Goal: Feedback & Contribution: Submit feedback/report problem

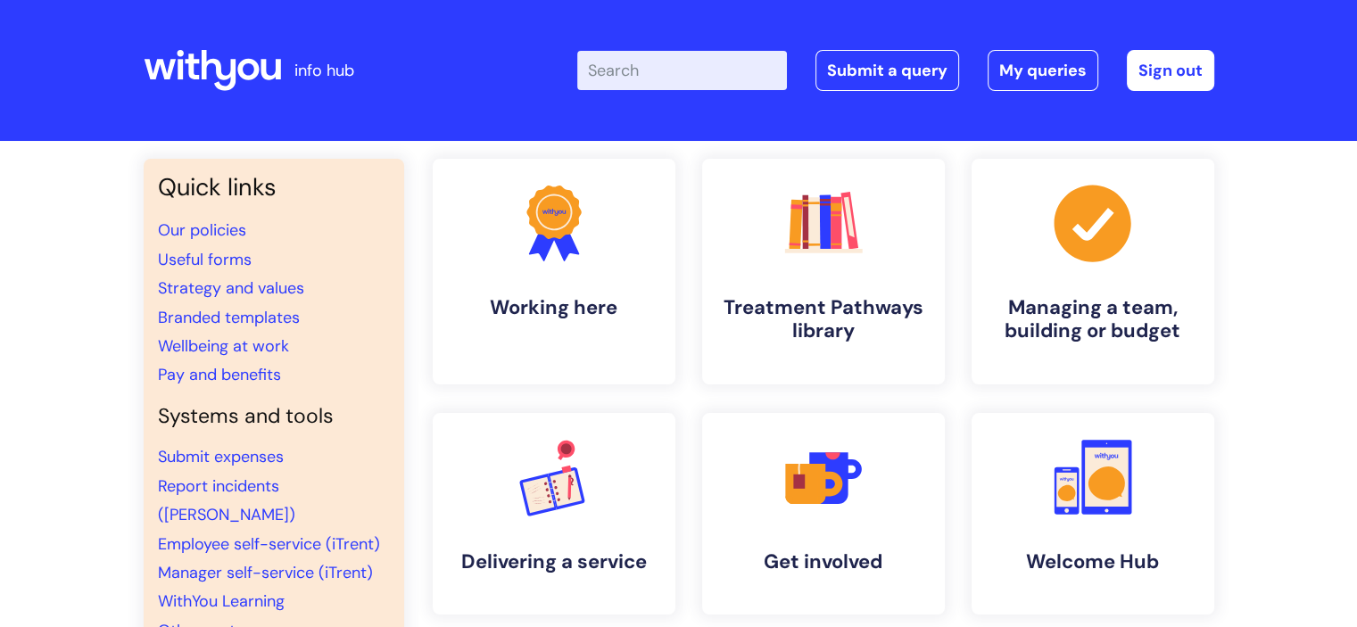
click at [732, 77] on input "Enter your search term here..." at bounding box center [682, 70] width 210 height 39
type input "brand centre"
click button "Search" at bounding box center [0, 0] width 0 height 0
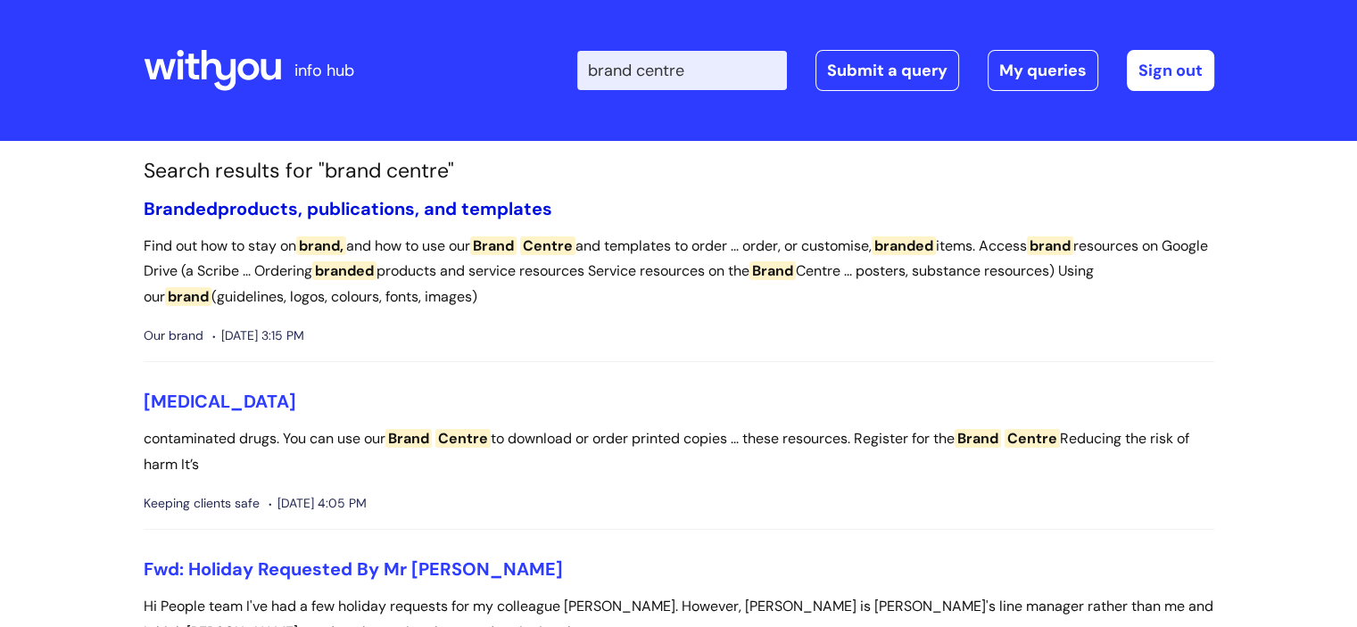
click at [476, 217] on link "Branded products, publications, and templates" at bounding box center [348, 208] width 409 height 23
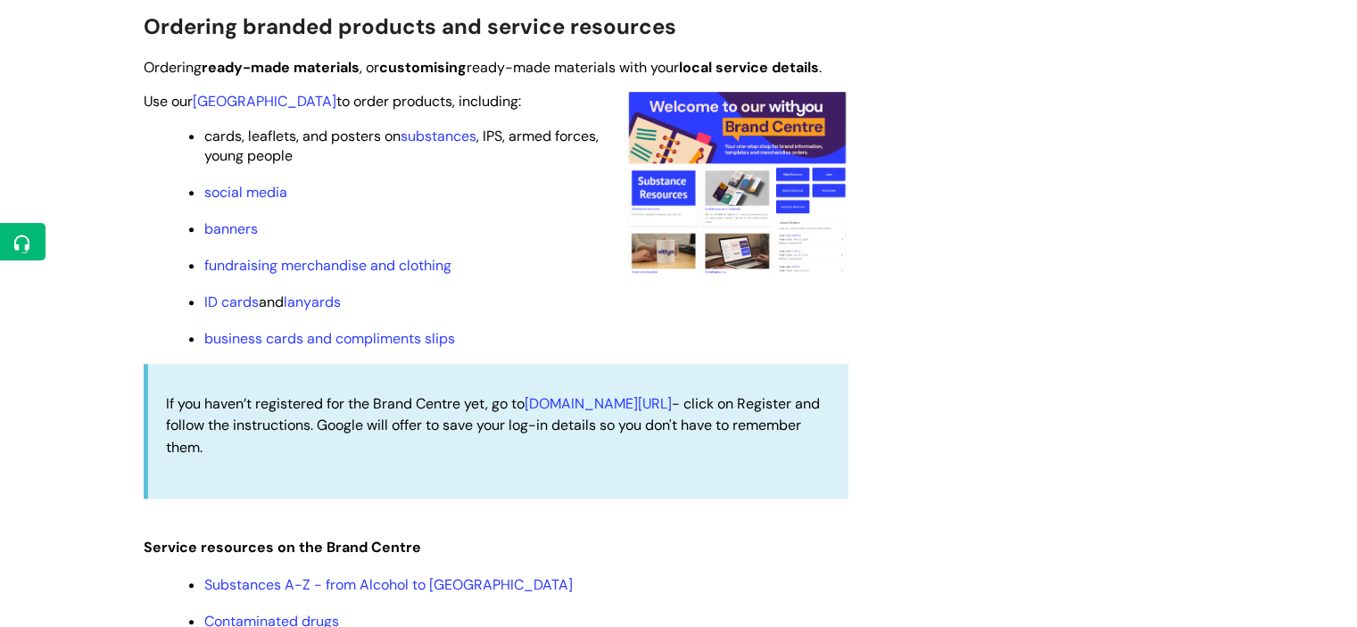
scroll to position [1606, 0]
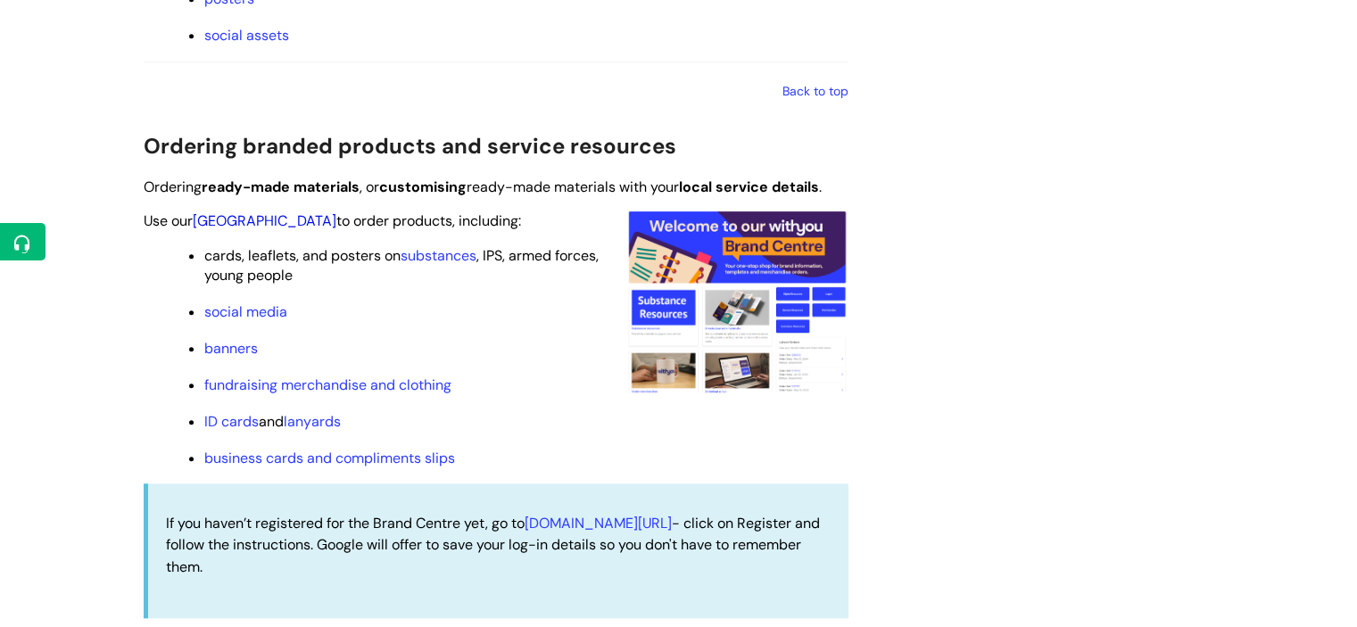
click at [242, 224] on link "Brand Centre" at bounding box center [265, 220] width 144 height 19
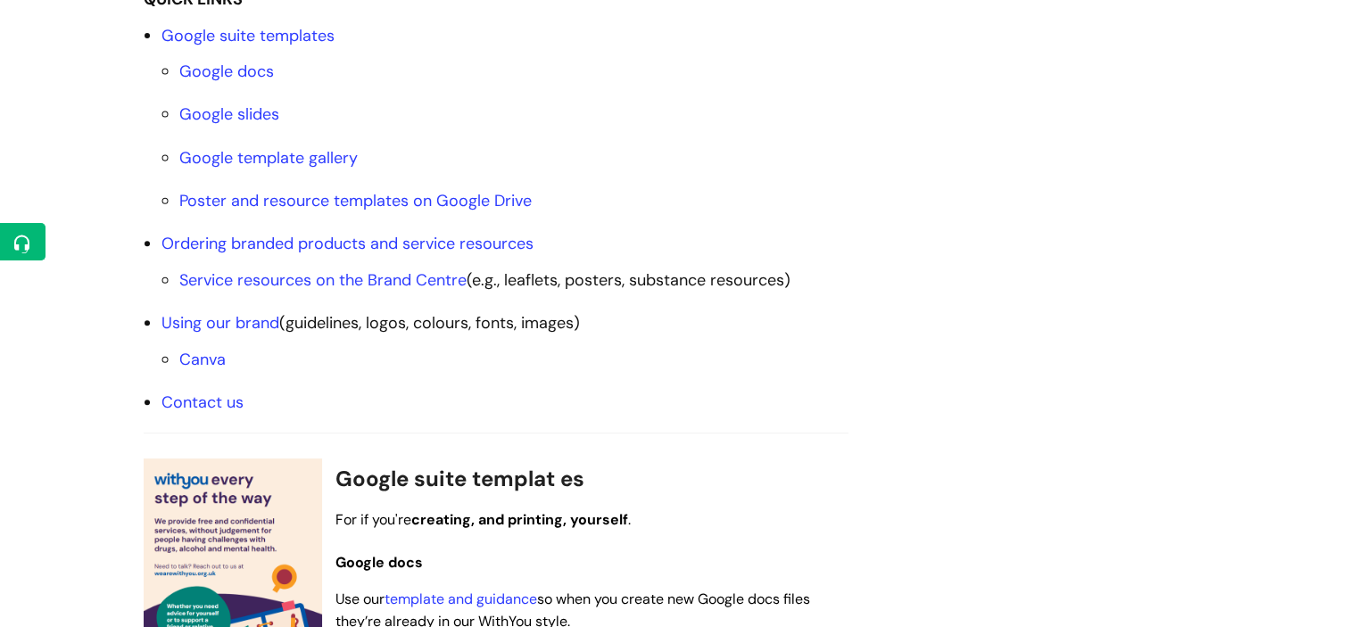
scroll to position [446, 0]
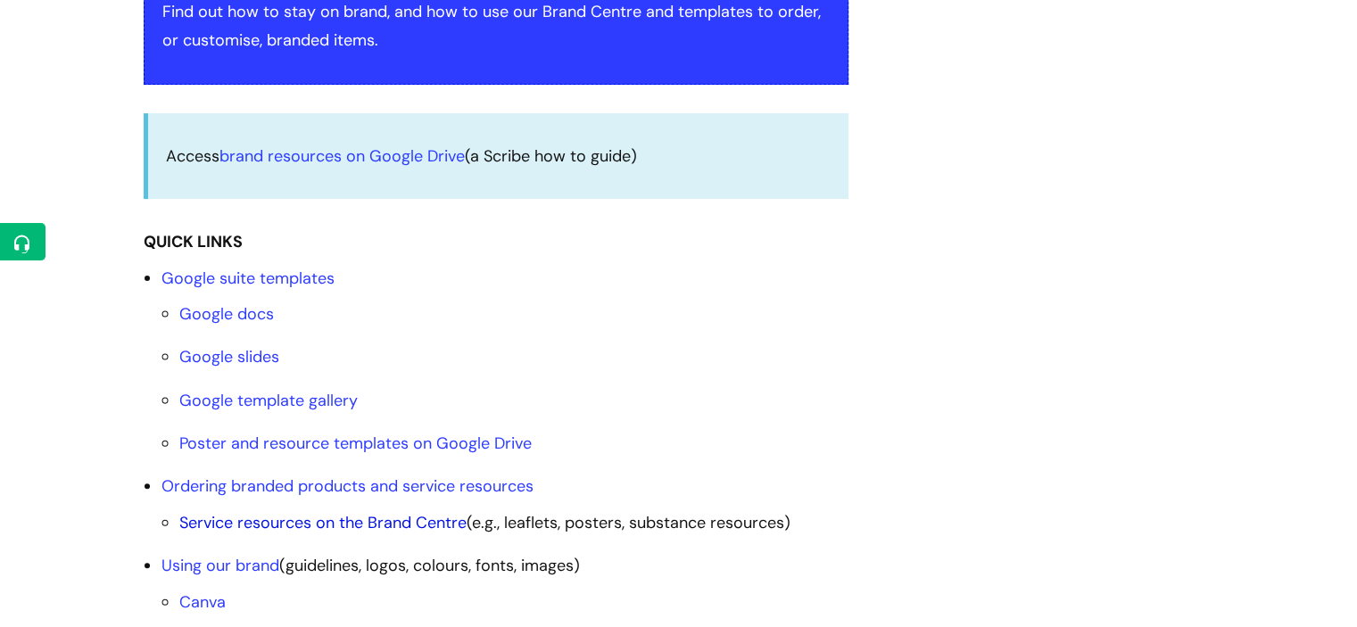
click at [407, 521] on link "Service resources on the Brand Centre" at bounding box center [322, 522] width 287 height 21
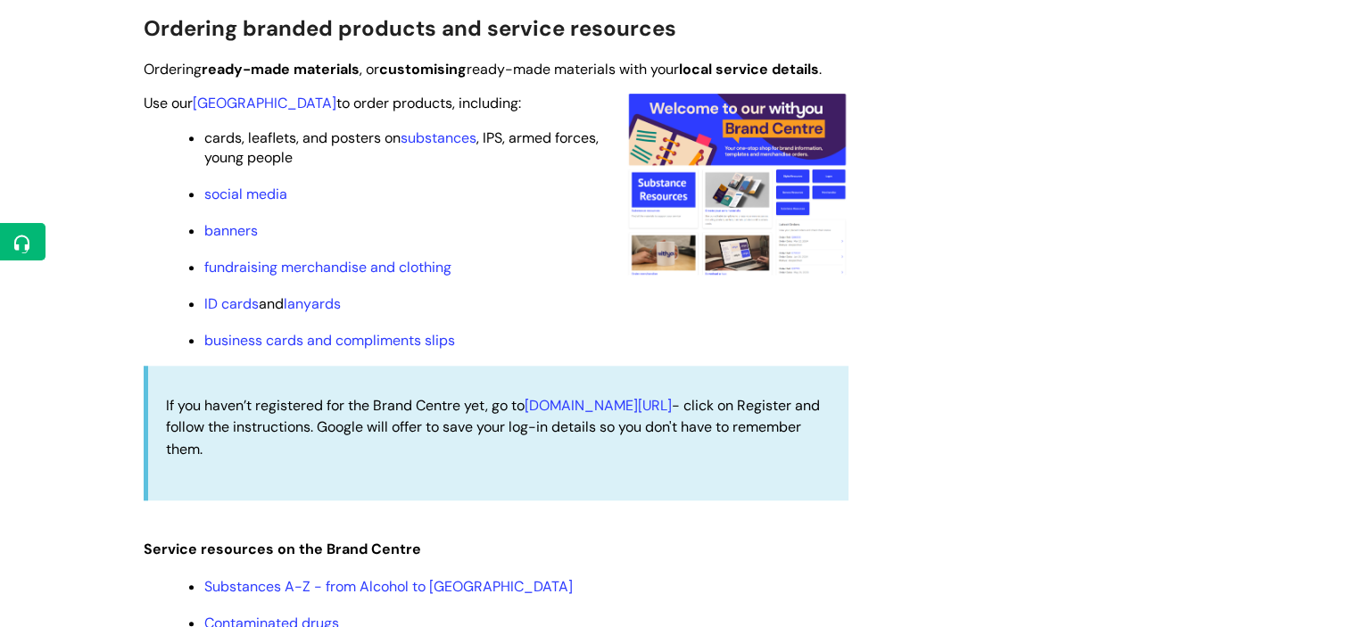
scroll to position [1635, 0]
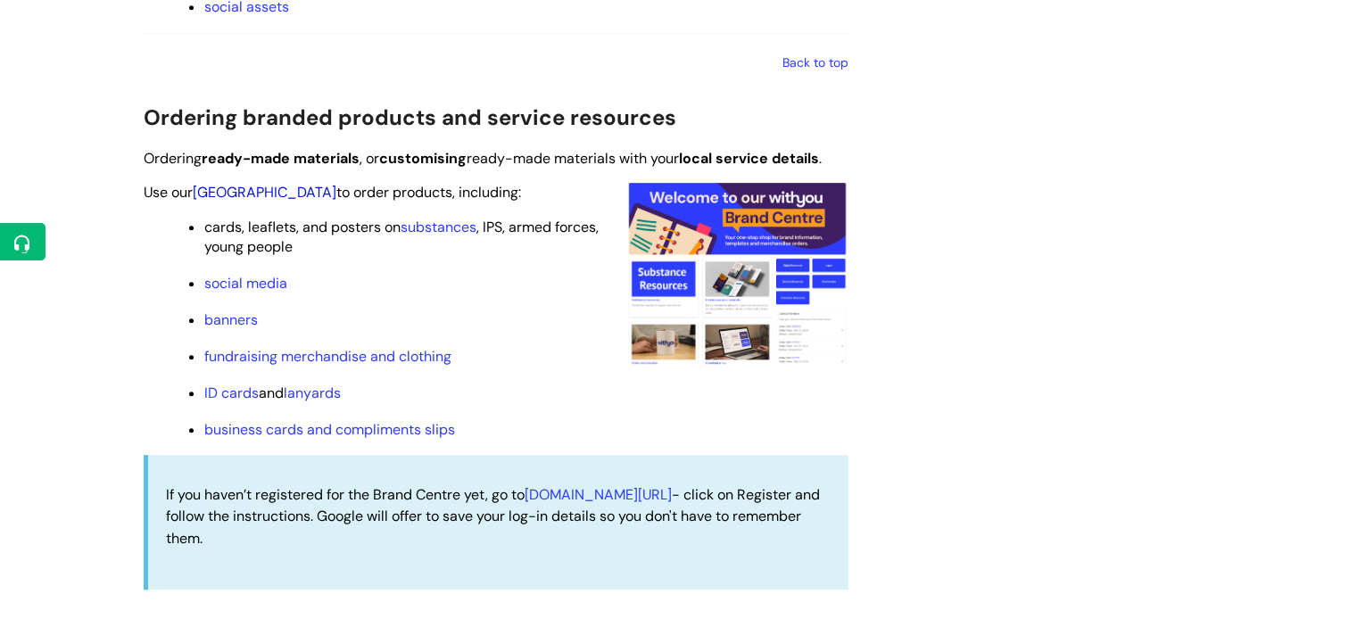
click at [255, 194] on link "Brand Centre" at bounding box center [265, 192] width 144 height 19
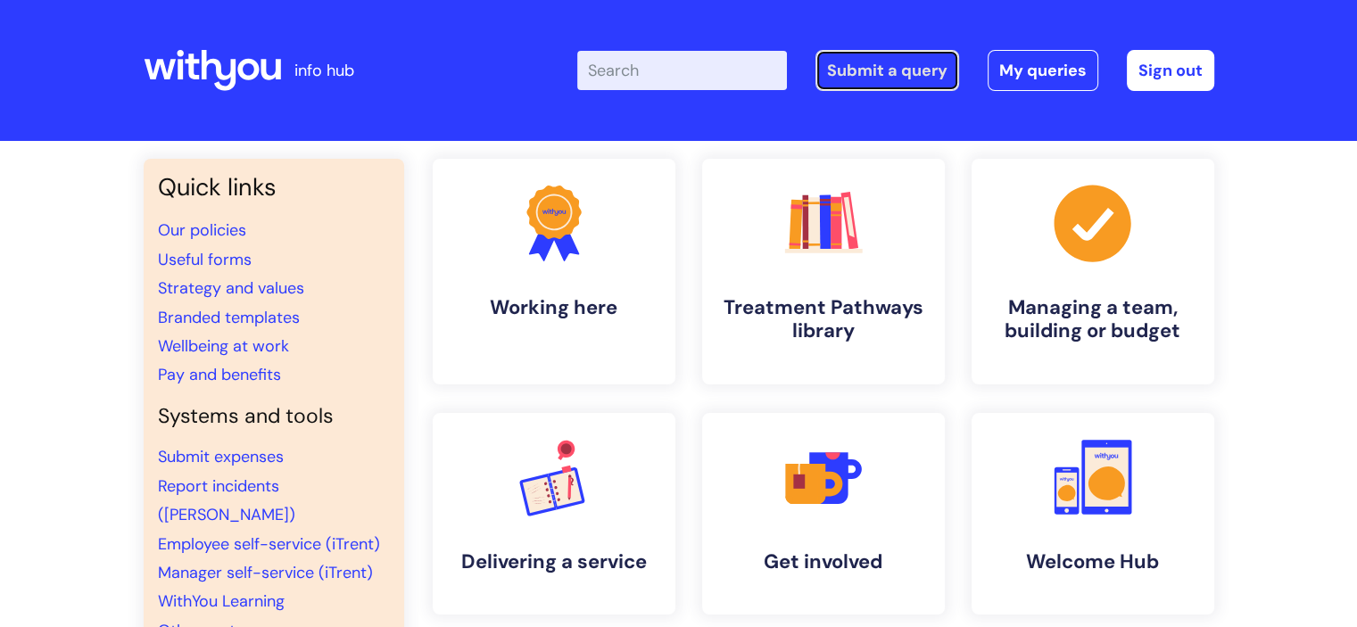
click at [921, 67] on link "Submit a query" at bounding box center [888, 70] width 144 height 41
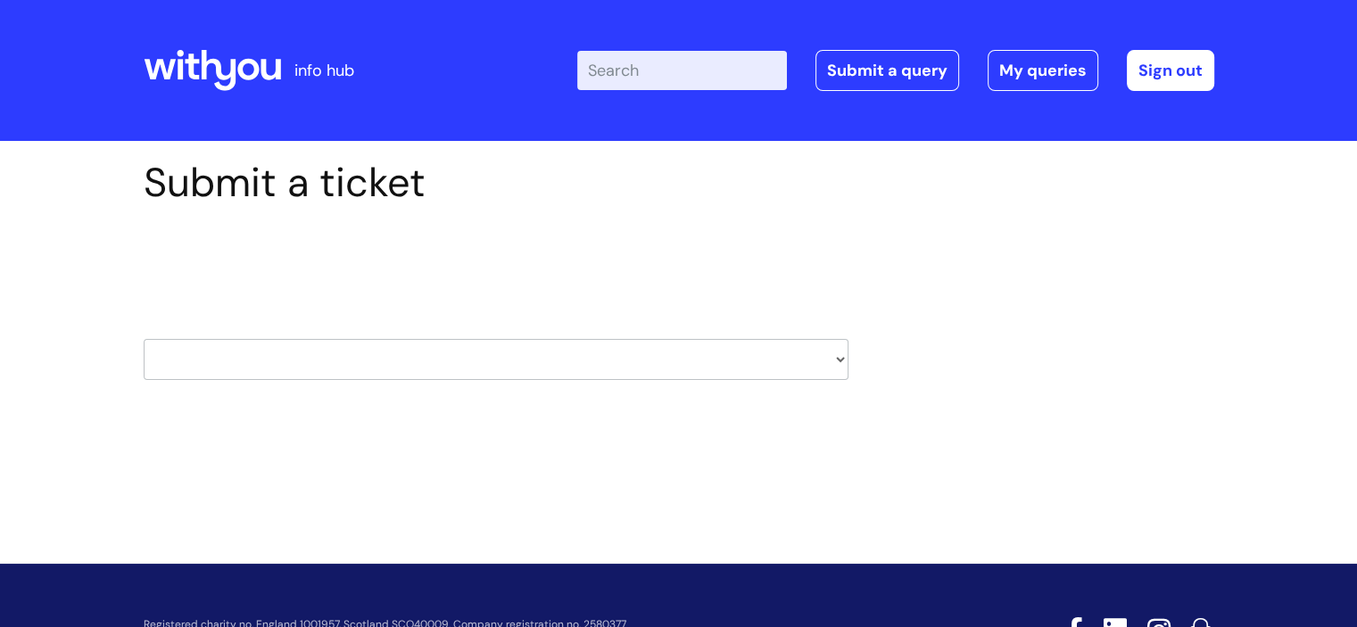
click at [410, 369] on select "HR / People IT and Support Clinical Drug Alerts Finance Accounts Data Support T…" at bounding box center [496, 359] width 705 height 41
select select "internal_communications"
click at [144, 339] on select "HR / People IT and Support Clinical Drug Alerts Finance Accounts Data Support T…" at bounding box center [496, 359] width 705 height 41
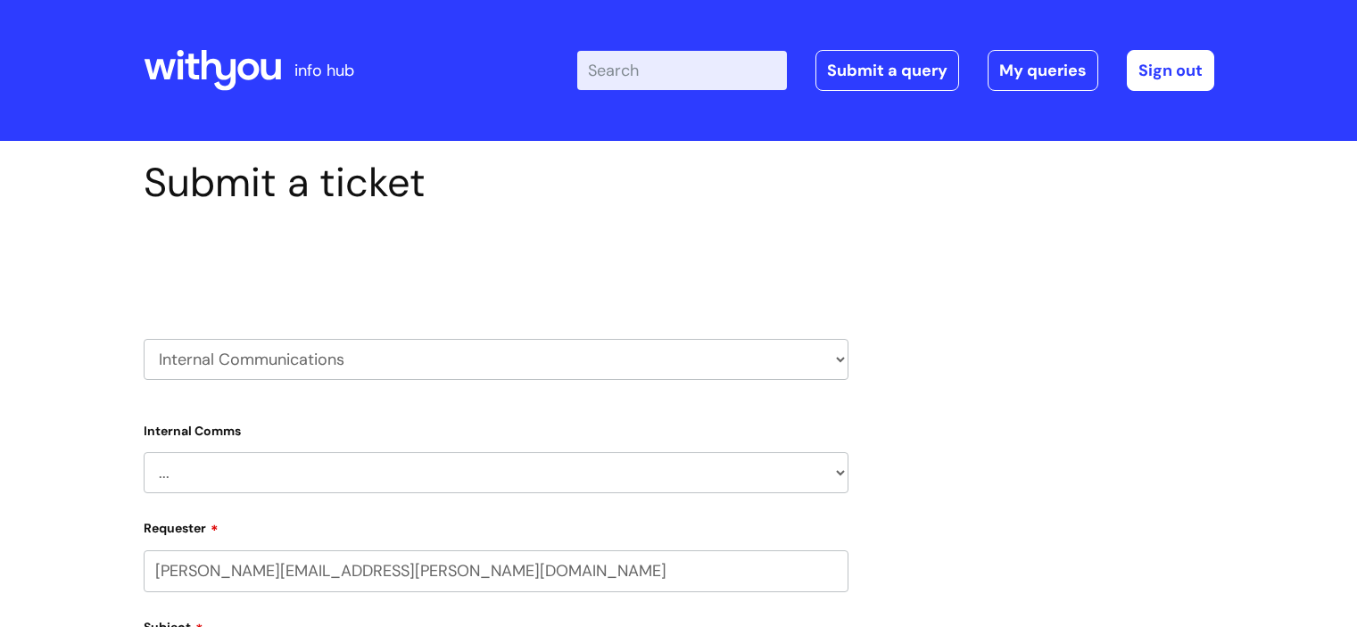
scroll to position [268, 0]
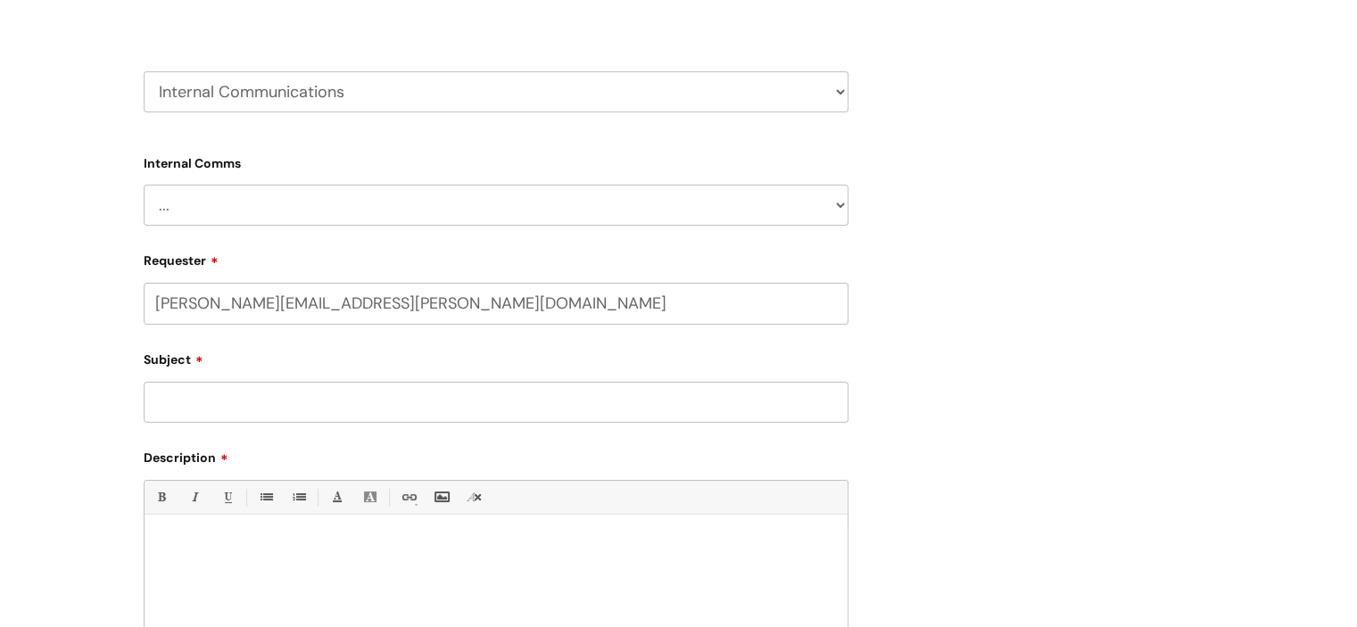
click at [397, 210] on select "... Internal Communication Staff and Volunteer awards Info hub WithYou Weekly e…" at bounding box center [496, 205] width 705 height 41
click at [144, 185] on select "... Internal Communication Staff and Volunteer awards Info hub WithYou Weekly e…" at bounding box center [496, 205] width 705 height 41
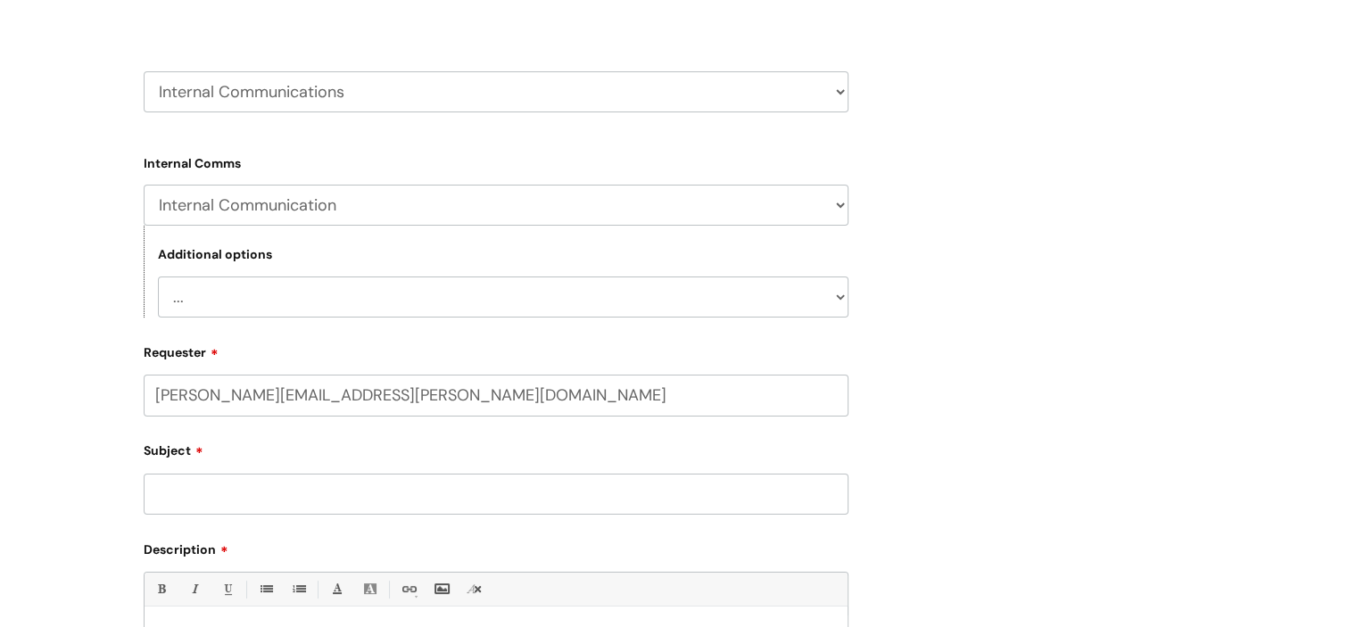
click at [360, 211] on select "... Internal Communication Staff and Volunteer awards Info hub WithYou Weekly e…" at bounding box center [496, 205] width 705 height 41
select select "Info hub"
click at [144, 185] on select "... Internal Communication Staff and Volunteer awards Info hub WithYou Weekly e…" at bounding box center [496, 205] width 705 height 41
click at [331, 294] on select "... Info hub pages needs updating Info hub page needs creating Info hub general…" at bounding box center [503, 297] width 691 height 41
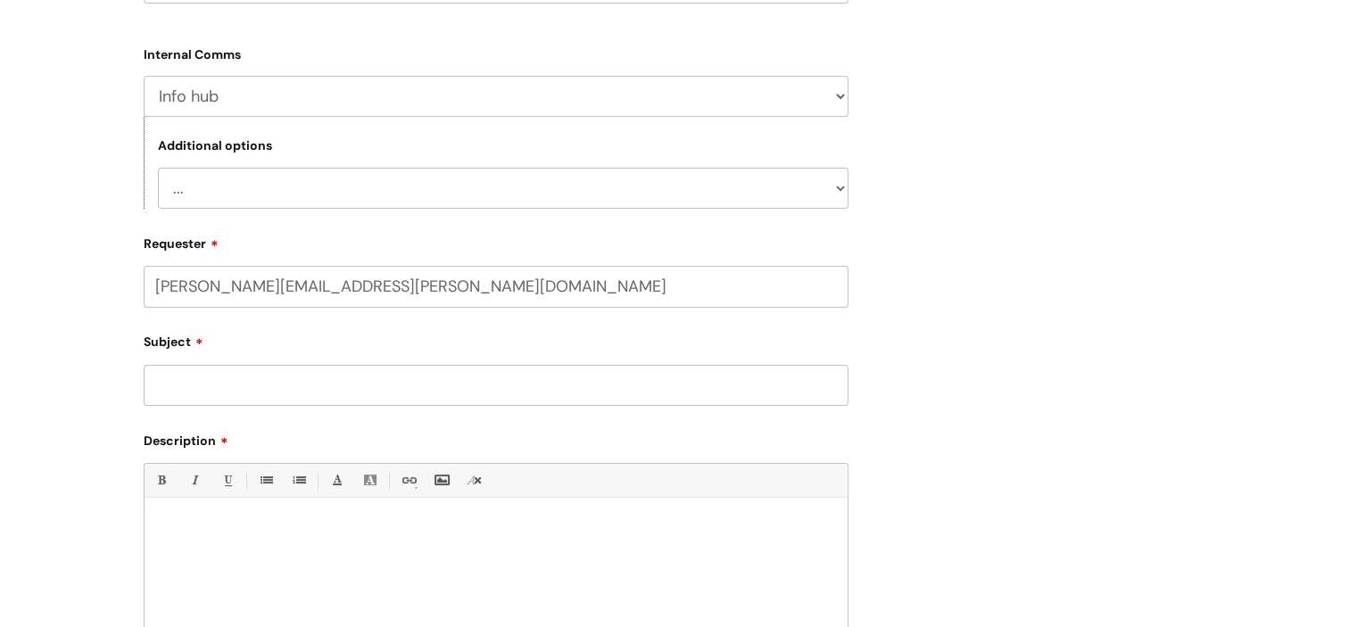
scroll to position [446, 0]
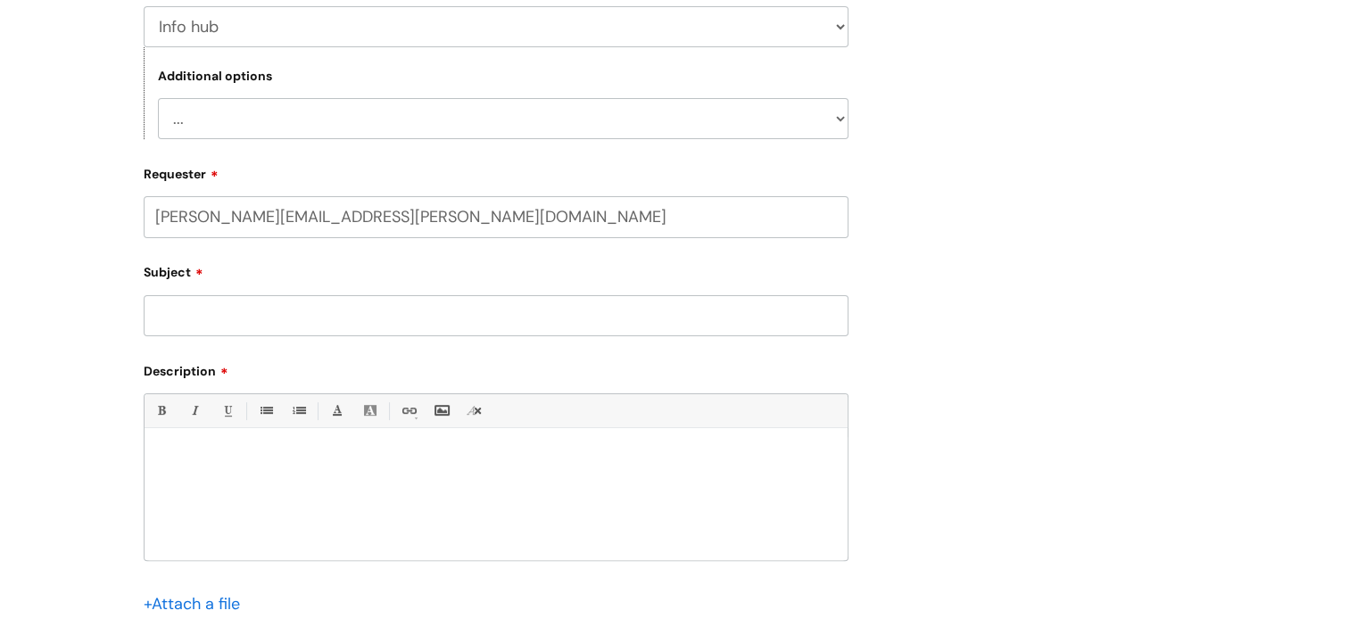
click at [296, 303] on input "Subject" at bounding box center [496, 315] width 705 height 41
type input "Brand centre link"
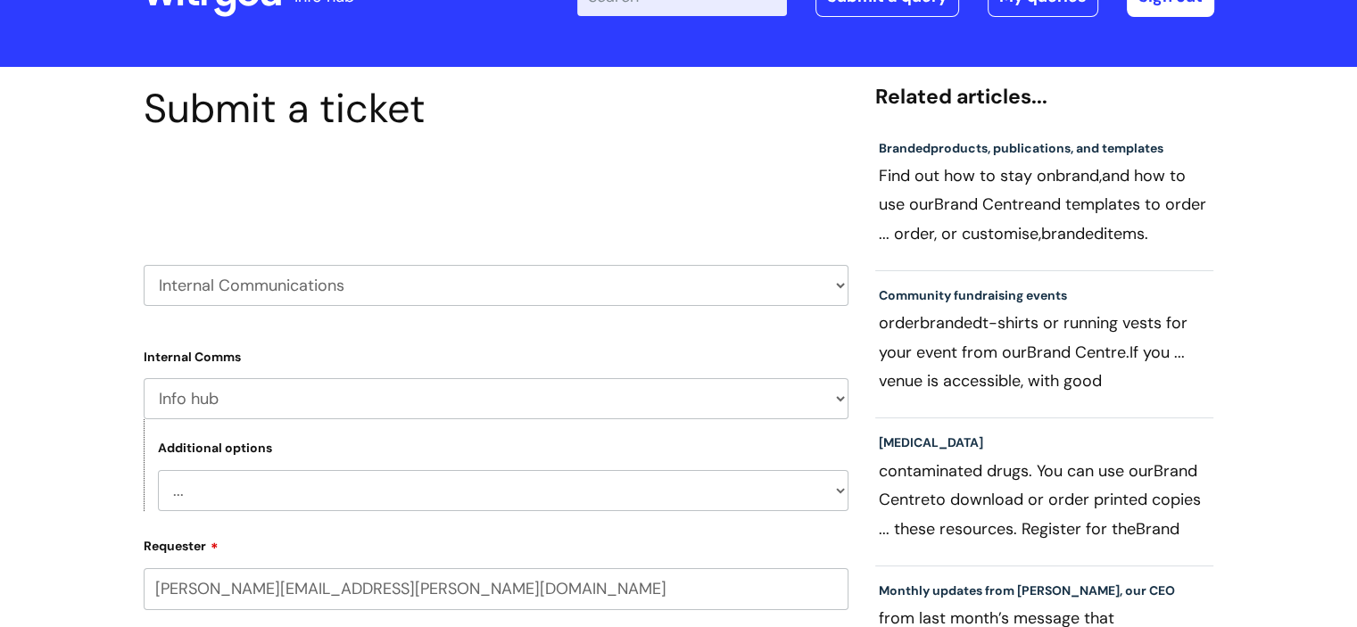
scroll to position [178, 0]
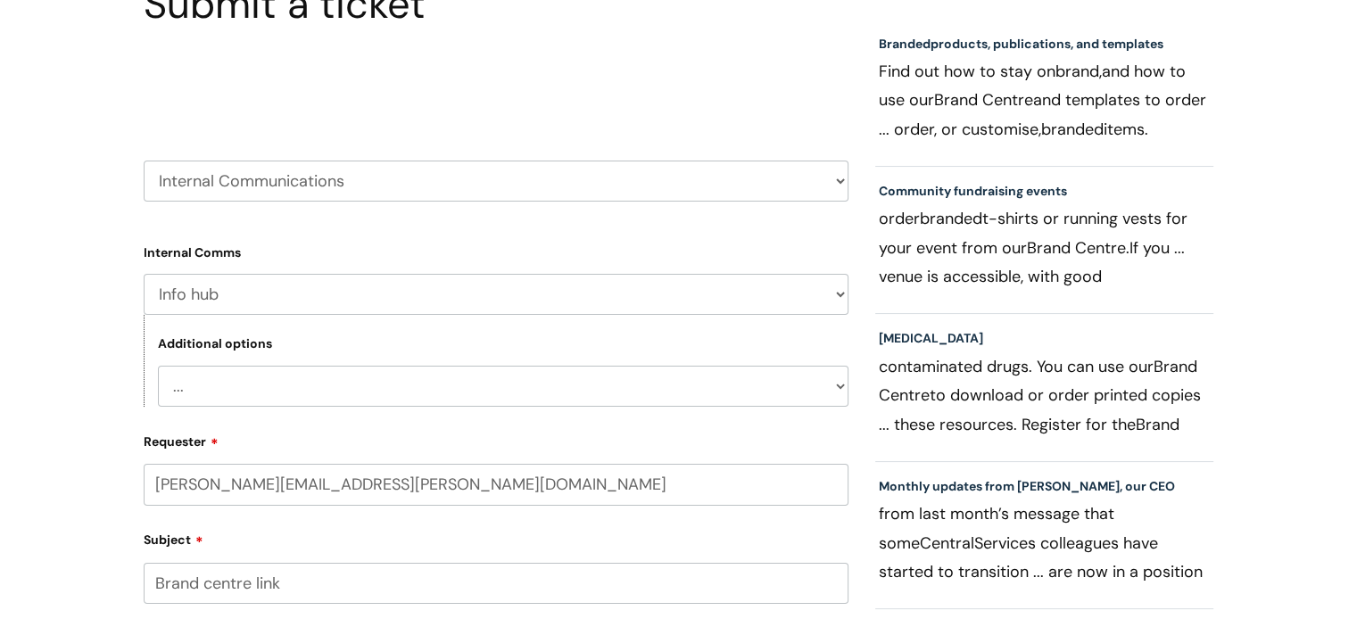
click at [474, 381] on select "... Info hub pages needs updating Info hub page needs creating Info hub general…" at bounding box center [503, 386] width 691 height 41
select select "Info hub pages needs updating"
click at [158, 366] on select "... Info hub pages needs updating Info hub page needs creating Info hub general…" at bounding box center [503, 386] width 691 height 41
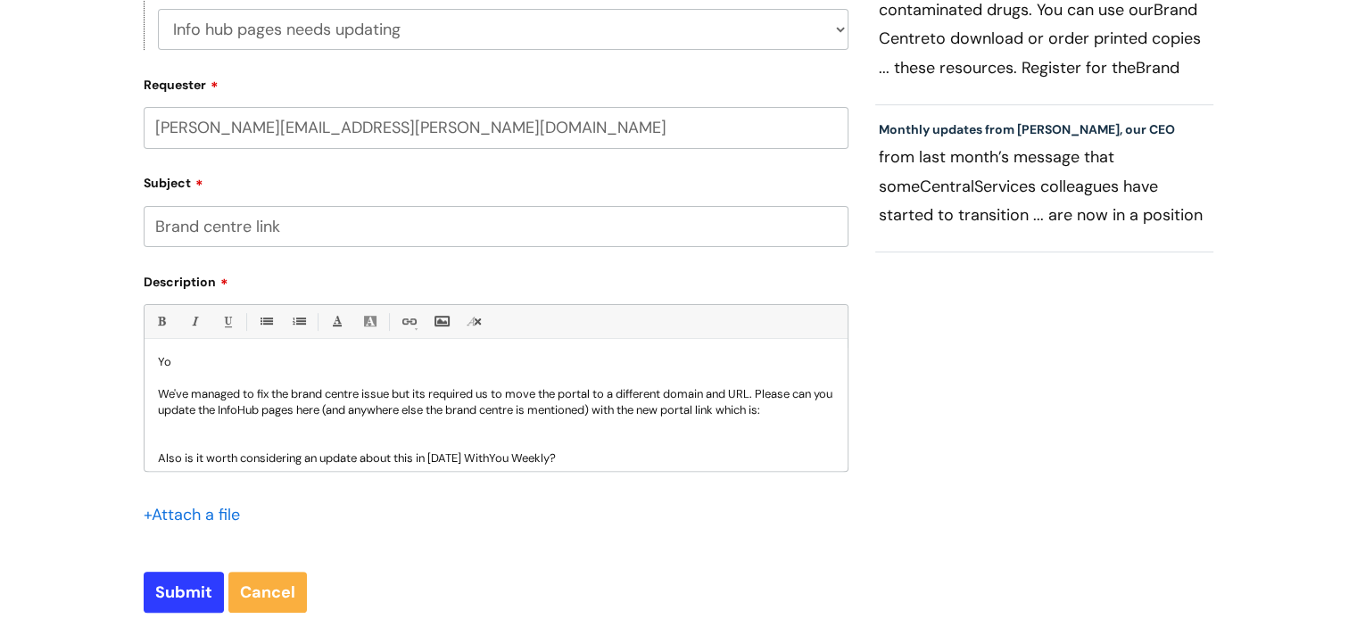
scroll to position [7, 0]
click at [343, 419] on p "We've managed to fix the brand centre issue but its required us to move the por…" at bounding box center [496, 402] width 676 height 32
drag, startPoint x: 345, startPoint y: 410, endPoint x: 367, endPoint y: 413, distance: 21.6
click at [367, 413] on p "We've managed to fix the brand centre issue but its required us to move the por…" at bounding box center [496, 402] width 676 height 32
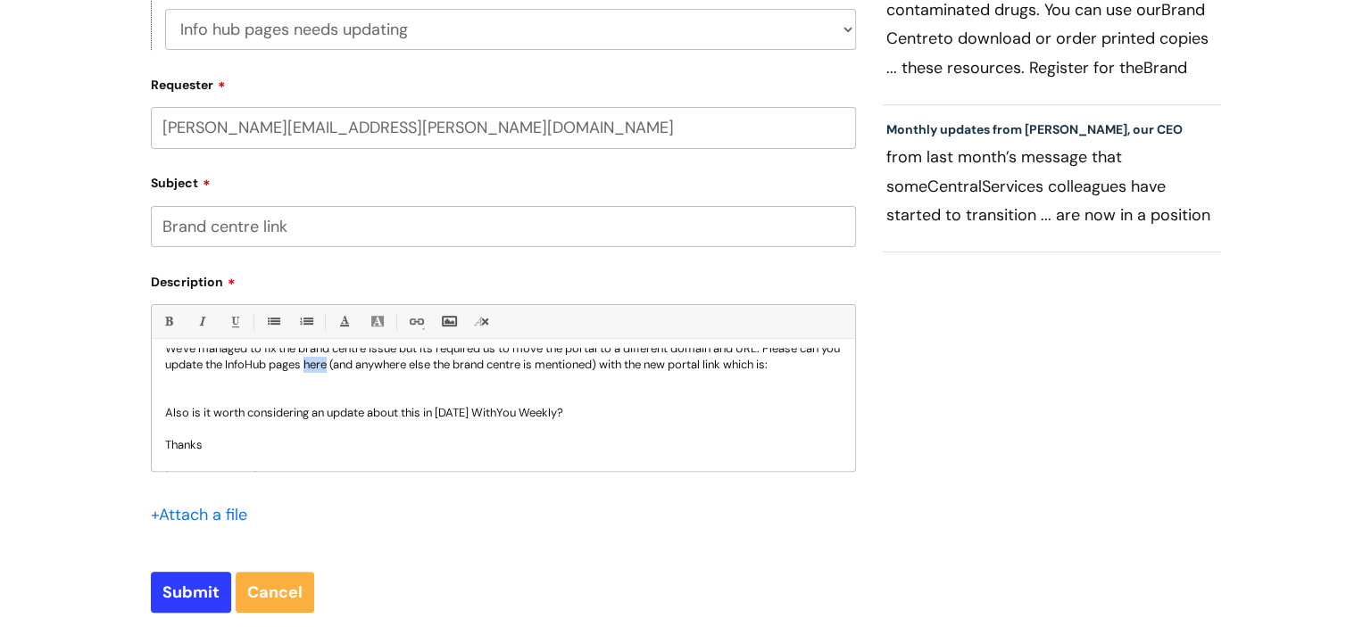
scroll to position [96, 0]
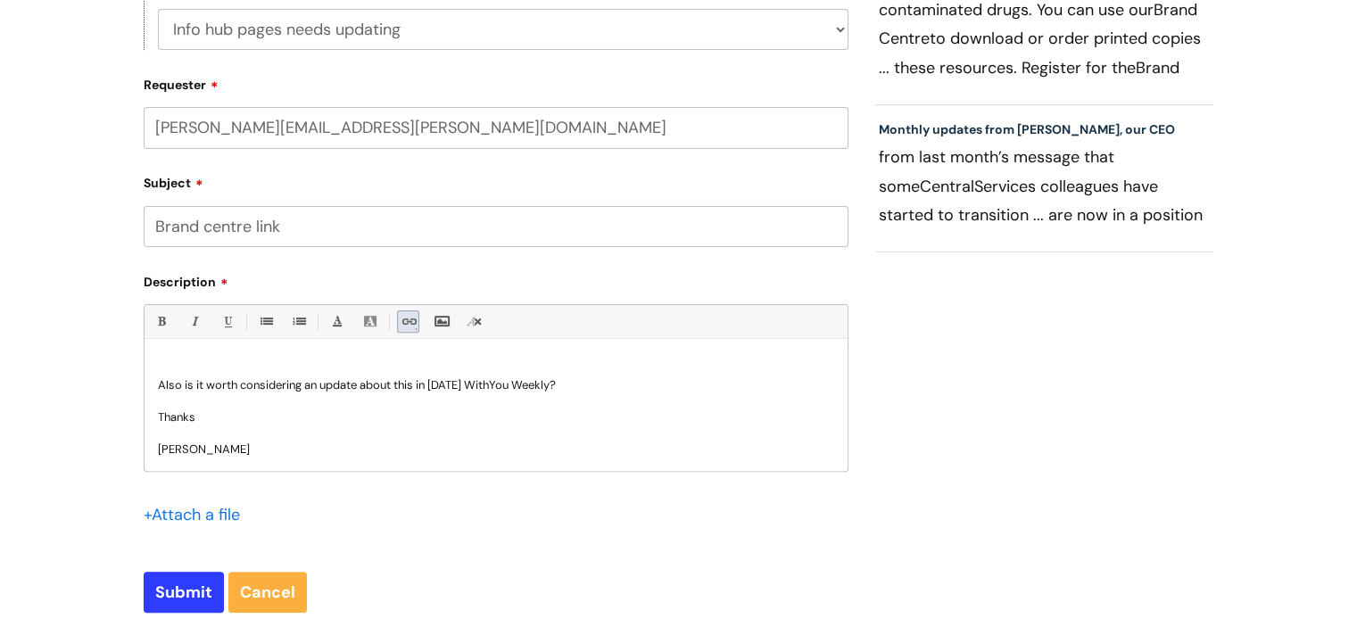
click at [410, 326] on link "Link" at bounding box center [408, 322] width 22 height 22
click at [415, 341] on link "Insert Link ..." at bounding box center [485, 347] width 173 height 24
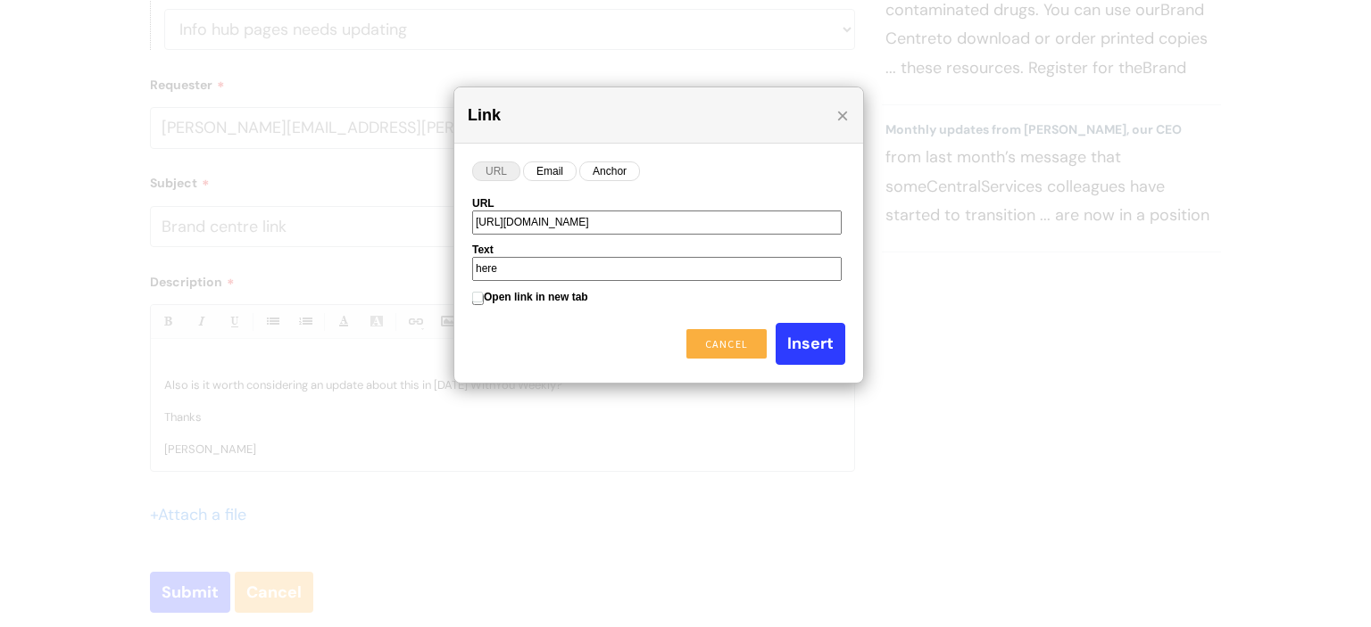
scroll to position [0, 213]
type input "https://infohub.wearewithyou.org.uk/support/solutions/articles/80000637376-bran…"
click at [807, 336] on input "Insert" at bounding box center [810, 343] width 70 height 41
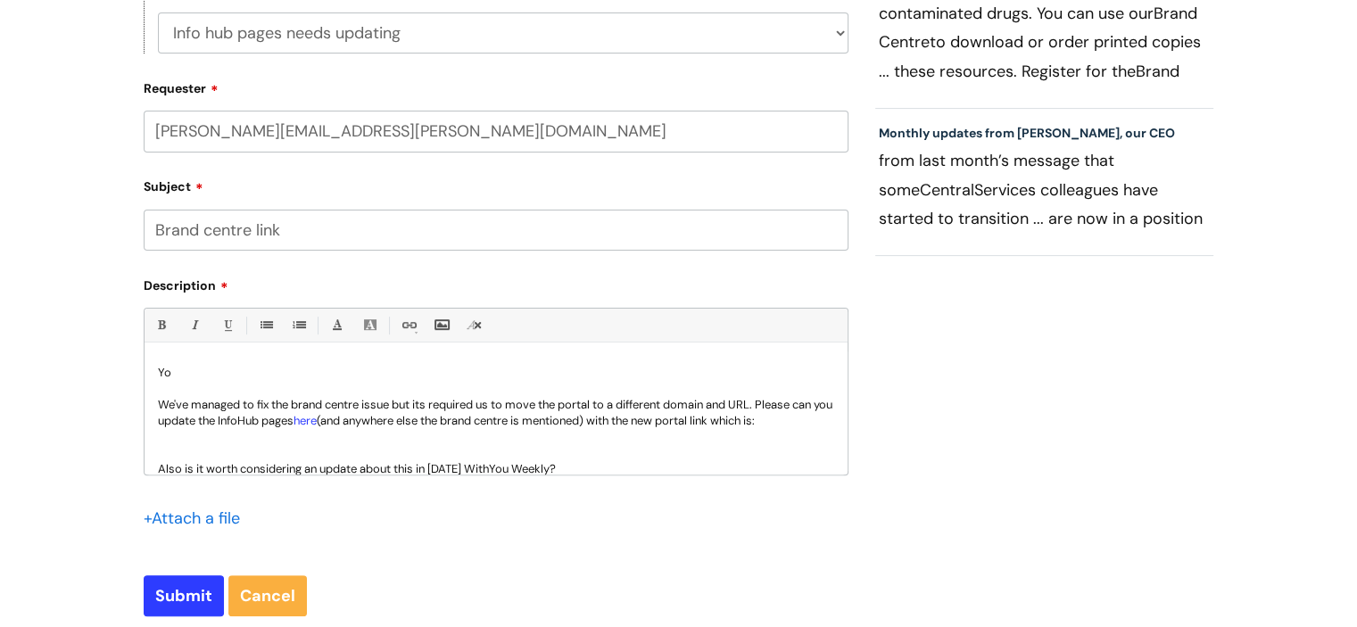
scroll to position [535, 0]
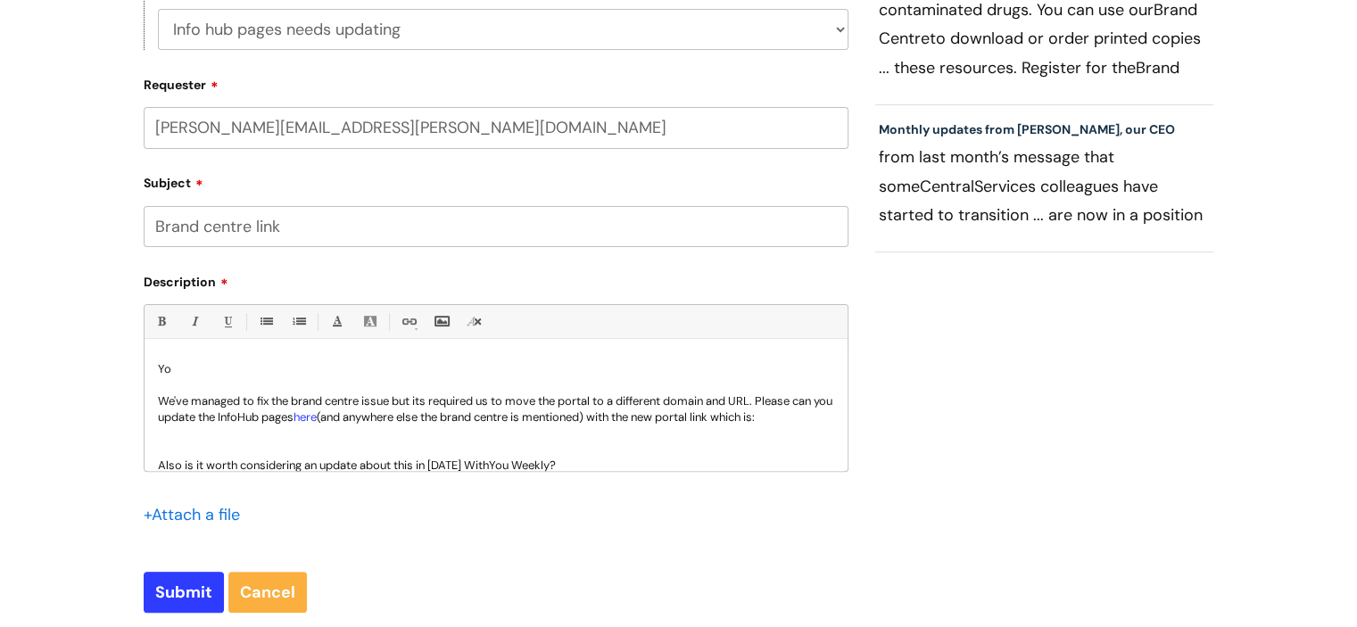
click at [219, 426] on p "We've managed to fix the brand centre issue but its required us to move the por…" at bounding box center [496, 410] width 676 height 32
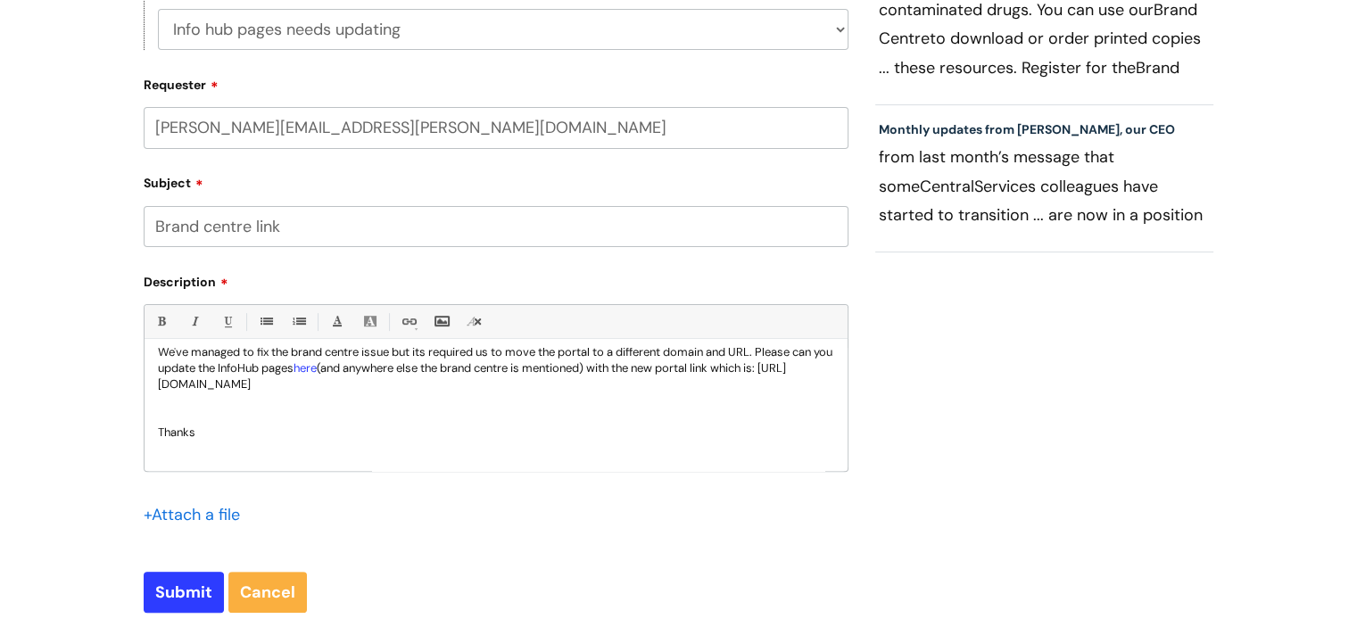
scroll to position [89, 0]
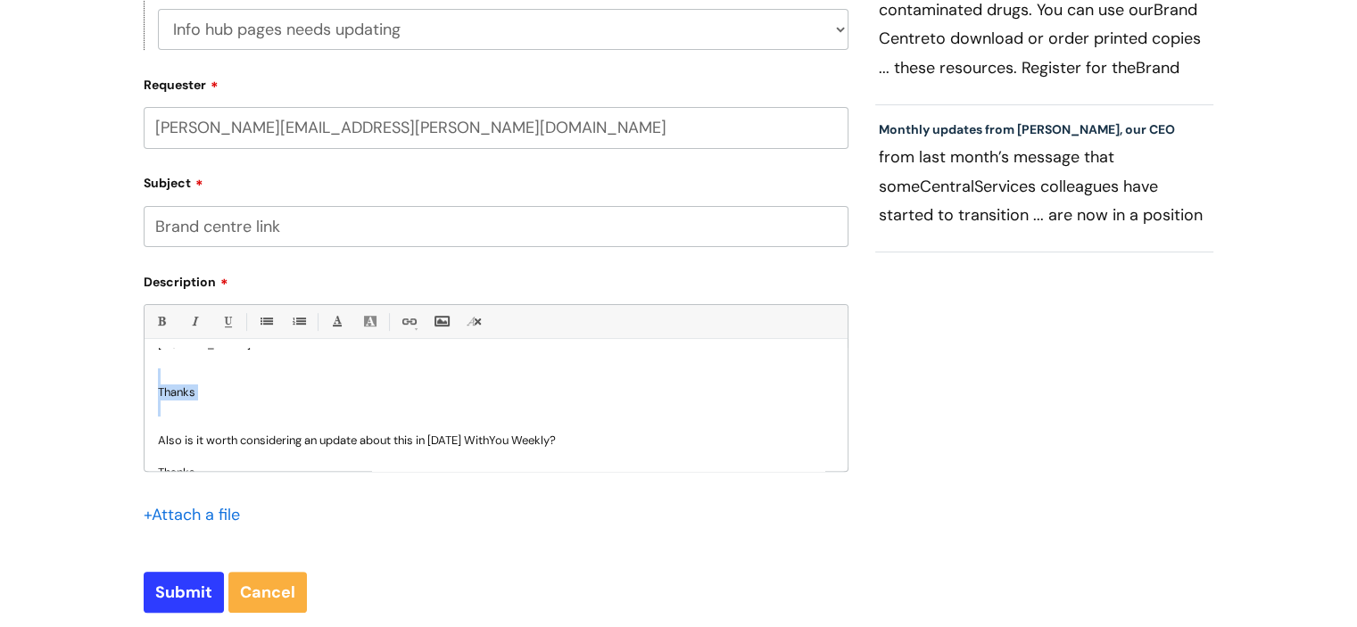
drag, startPoint x: 223, startPoint y: 413, endPoint x: 150, endPoint y: 380, distance: 80.3
click at [150, 380] on div "Yo We've managed to fix the brand centre issue but its required us to move the …" at bounding box center [496, 409] width 703 height 123
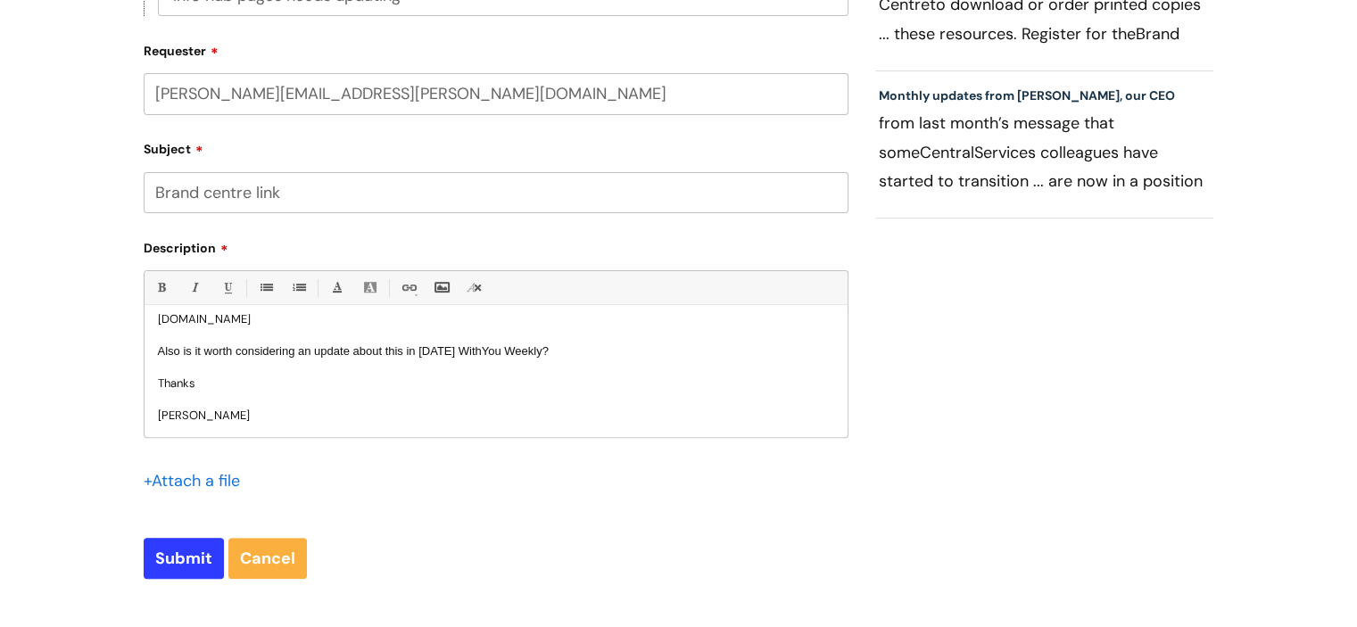
scroll to position [625, 0]
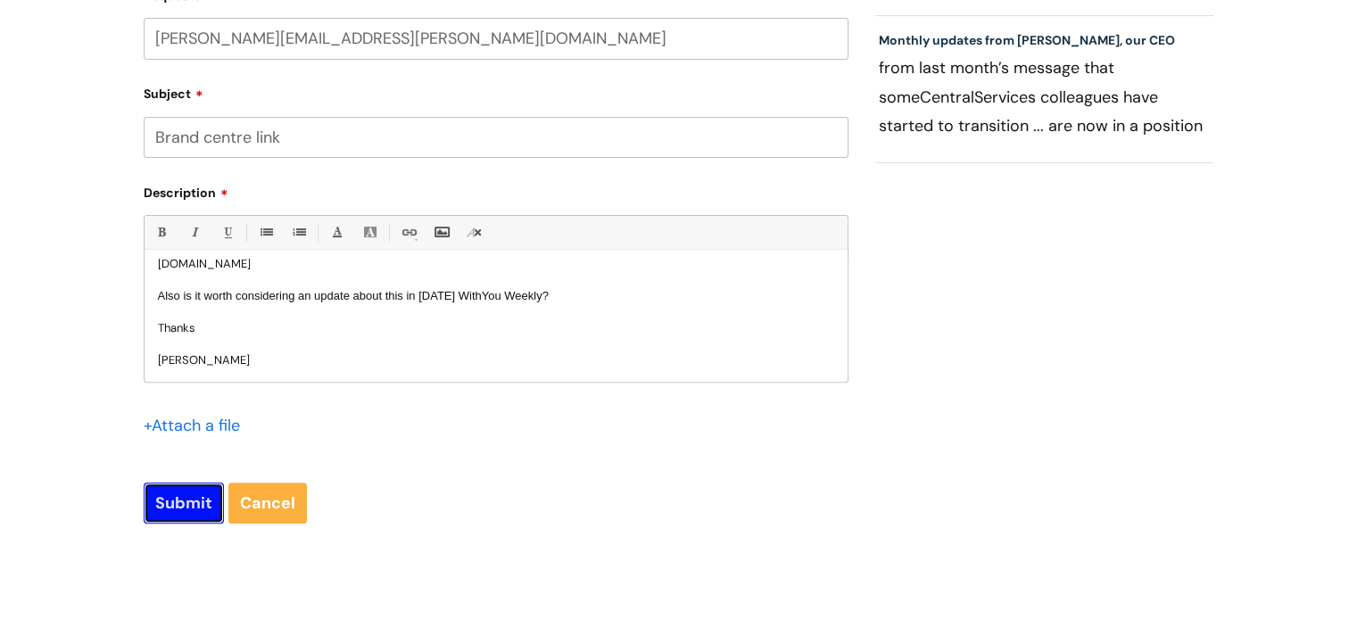
click at [174, 512] on input "Submit" at bounding box center [184, 503] width 80 height 41
type input "Please Wait..."
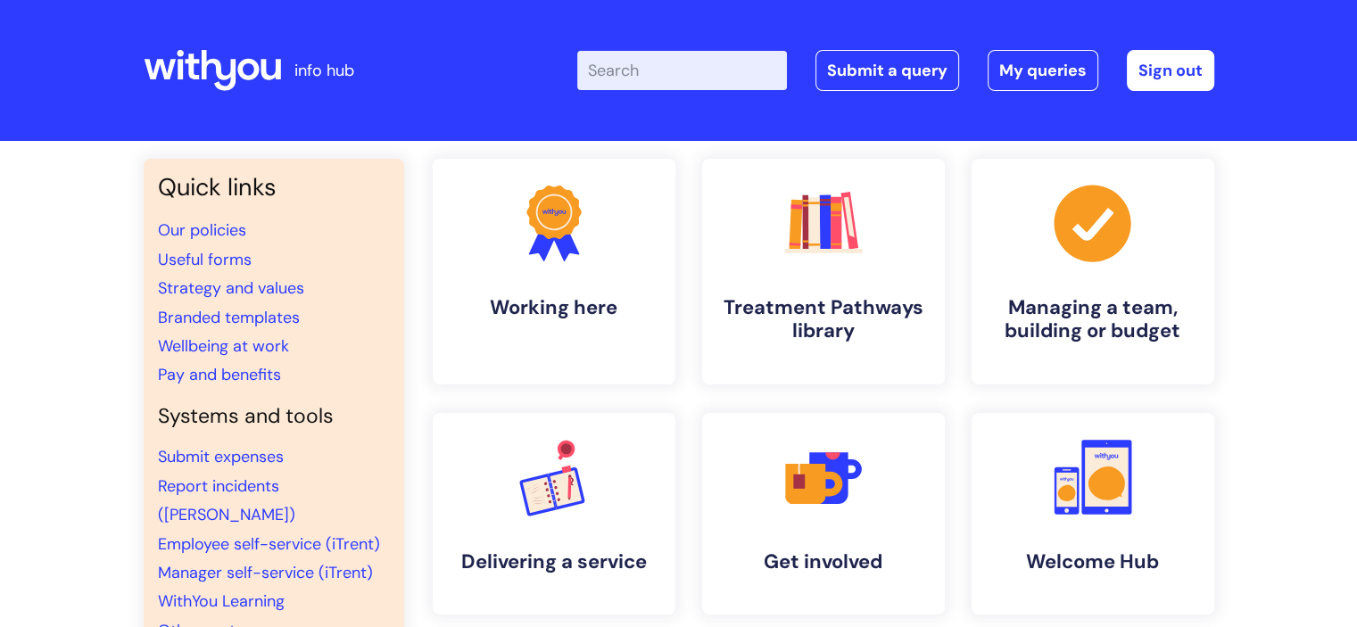
click at [645, 54] on input "Enter your search term here..." at bounding box center [682, 70] width 210 height 39
type input "brand centre"
click button "Search" at bounding box center [0, 0] width 0 height 0
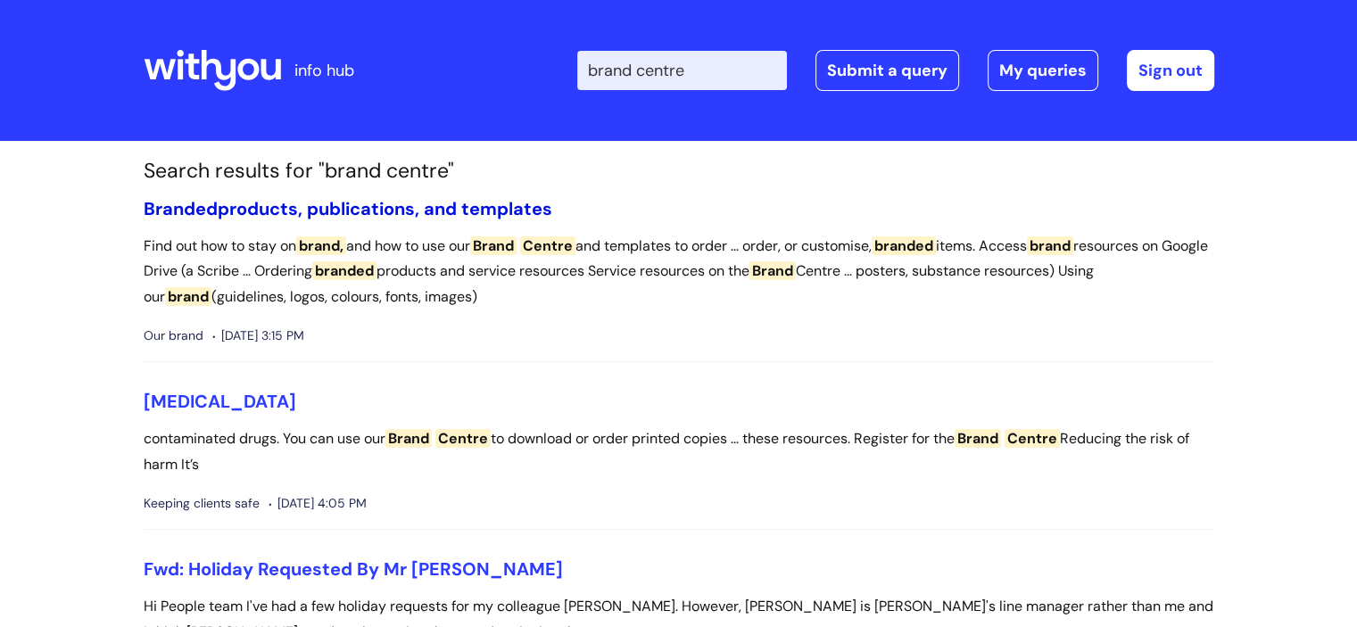
click at [482, 206] on link "Branded products, publications, and templates" at bounding box center [348, 208] width 409 height 23
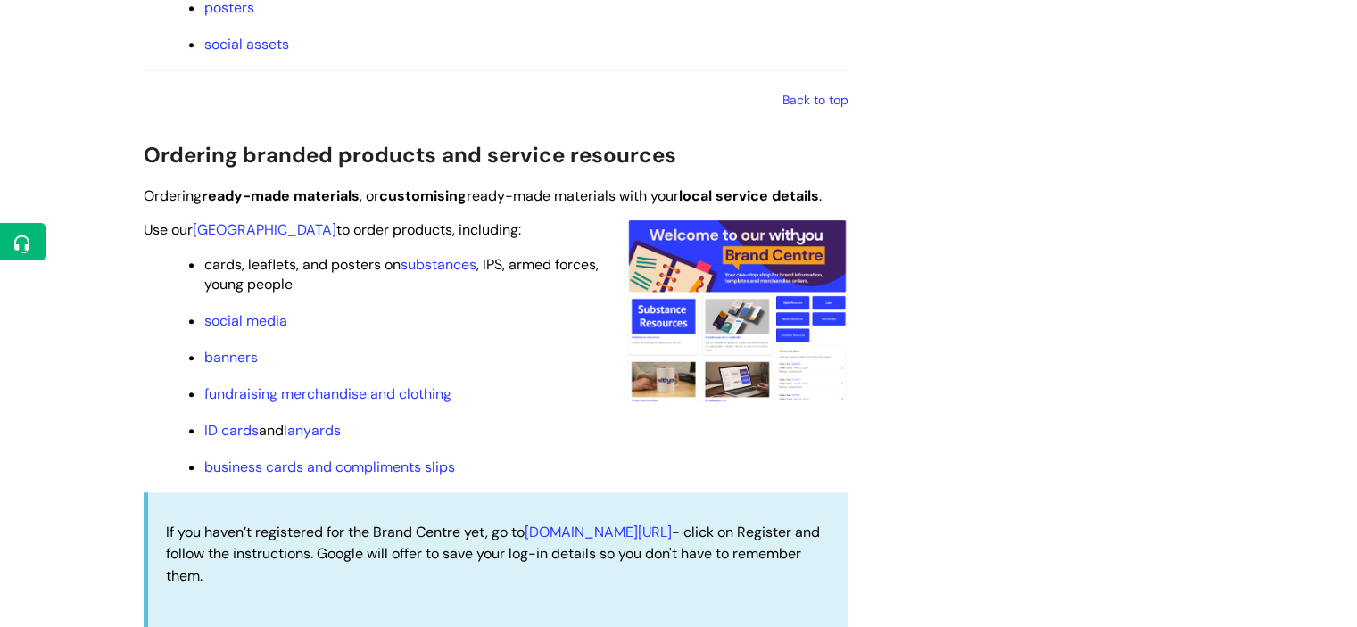
scroll to position [1606, 0]
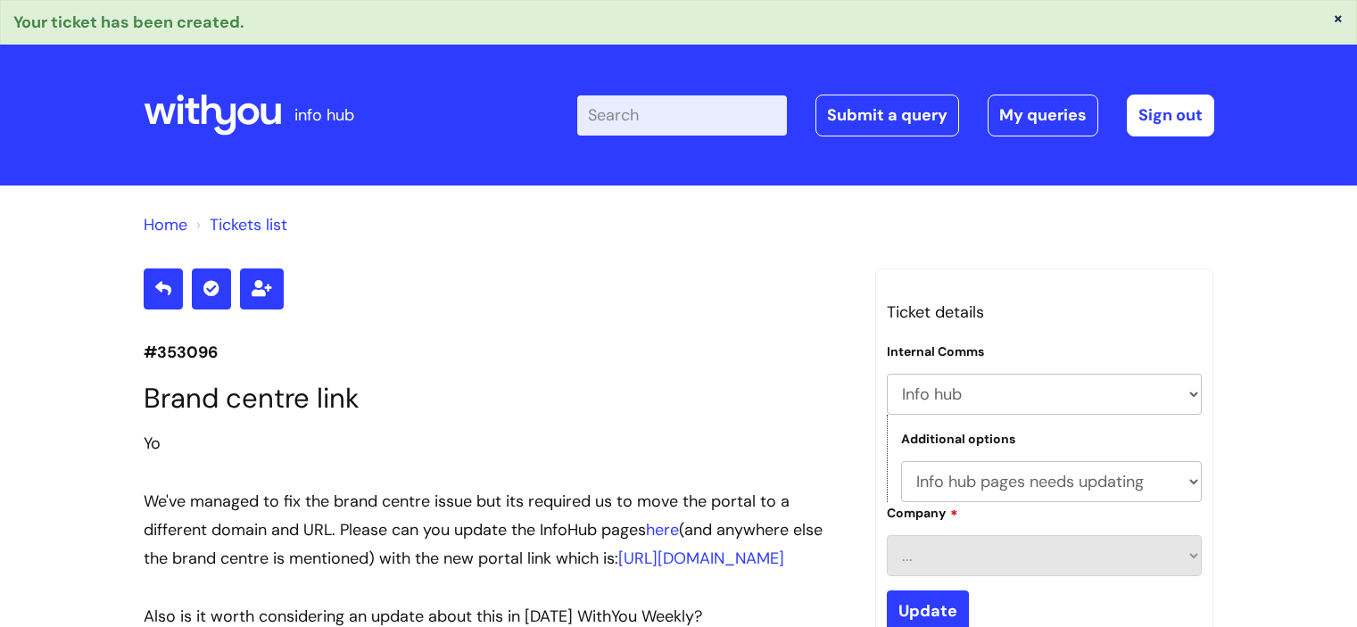
select select "Info hub"
select select "Info hub pages needs updating"
